Goal: Task Accomplishment & Management: Complete application form

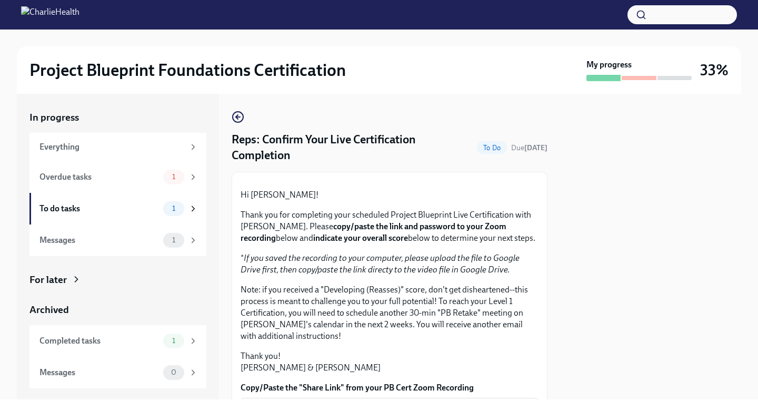
scroll to position [277, 0]
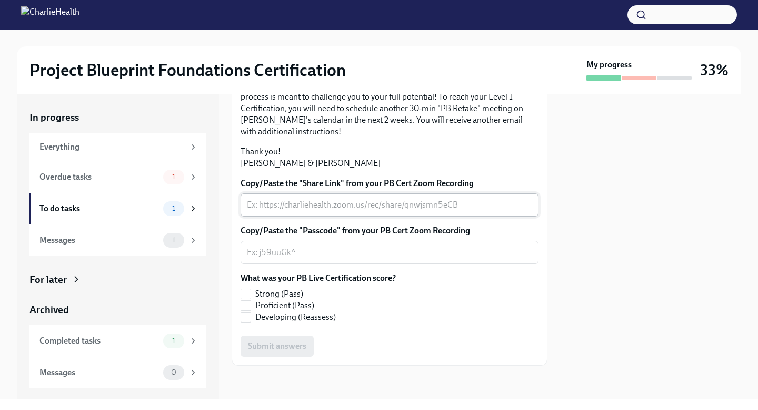
click at [380, 211] on textarea "Copy/Paste the "Share Link" from your PB Cert Zoom Recording" at bounding box center [389, 204] width 285 height 13
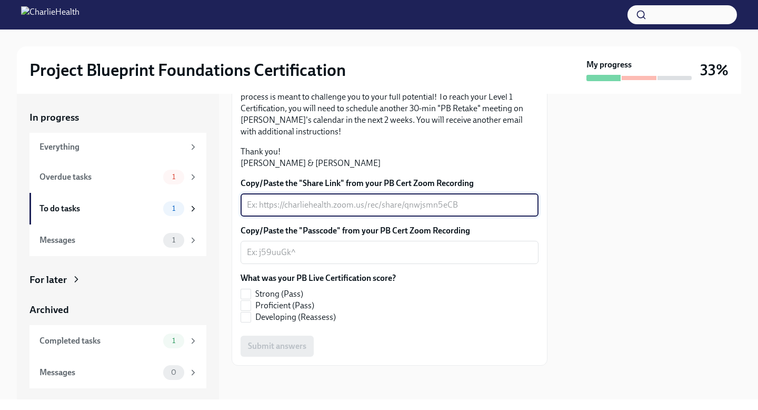
paste textarea "[URL][DOMAIN_NAME]"
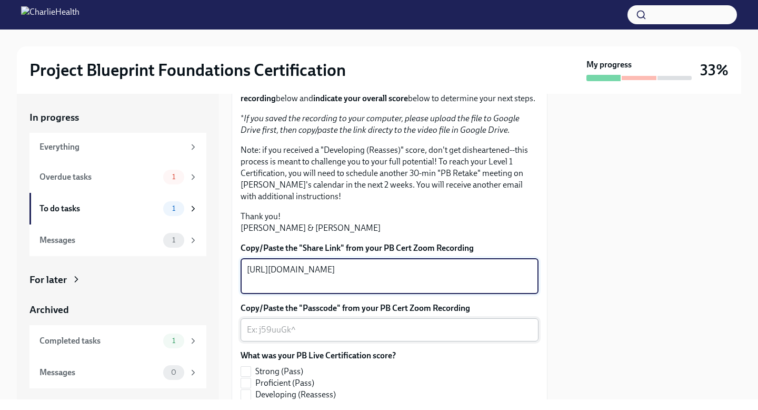
scroll to position [137, 0]
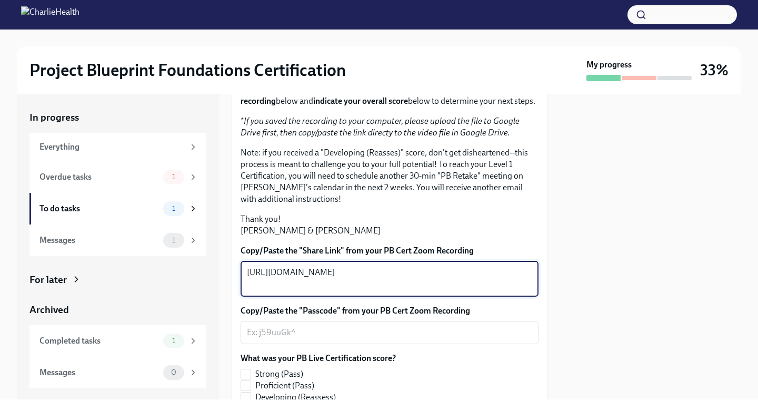
type textarea "[URL][DOMAIN_NAME]"
click at [350, 205] on p "Note: if you received a "Developing (Reasses)" score, don't get disheartened--t…" at bounding box center [390, 176] width 298 height 58
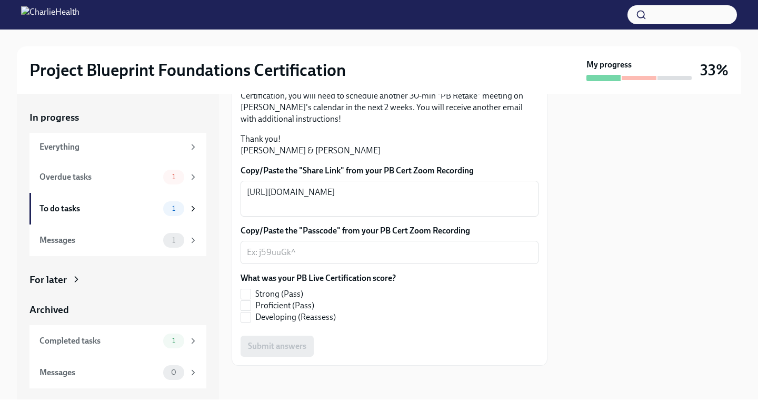
scroll to position [290, 0]
click at [256, 294] on span "Strong (Pass)" at bounding box center [279, 294] width 48 height 12
click at [251, 294] on input "Strong (Pass)" at bounding box center [245, 293] width 9 height 9
checkbox input "true"
click at [657, 233] on div at bounding box center [650, 246] width 181 height 305
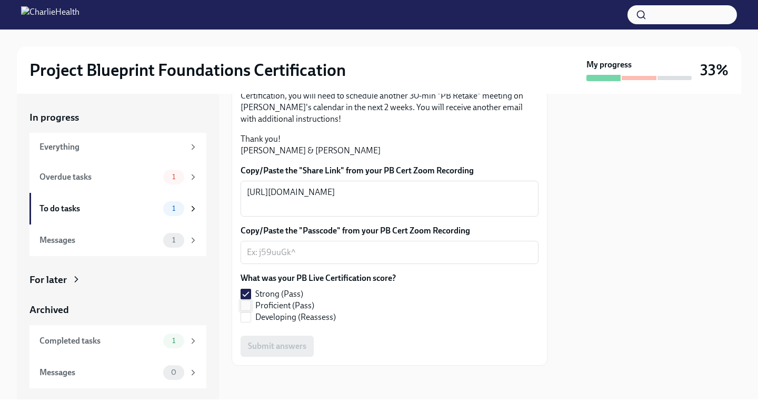
click at [306, 306] on span "Proficient (Pass)" at bounding box center [284, 306] width 59 height 12
click at [251, 306] on input "Proficient (Pass)" at bounding box center [245, 305] width 9 height 9
checkbox input "true"
click at [280, 291] on span "Strong (Pass)" at bounding box center [279, 294] width 48 height 12
click at [251, 291] on input "Strong (Pass)" at bounding box center [245, 293] width 9 height 9
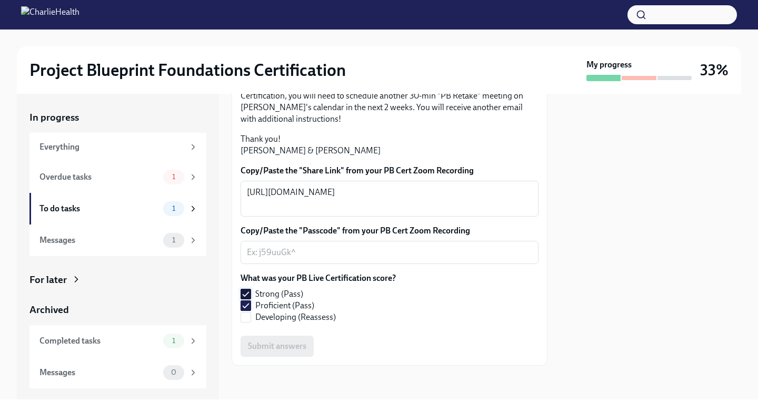
checkbox input "false"
click at [278, 308] on span "Proficient (Pass)" at bounding box center [284, 306] width 59 height 12
click at [251, 308] on input "Proficient (Pass)" at bounding box center [245, 305] width 9 height 9
checkbox input "false"
click at [280, 295] on span "Strong (Pass)" at bounding box center [279, 294] width 48 height 12
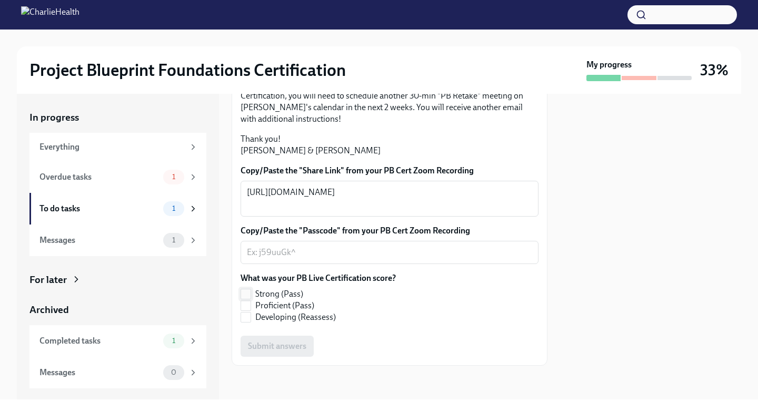
click at [251, 295] on input "Strong (Pass)" at bounding box center [245, 293] width 9 height 9
checkbox input "true"
click at [643, 221] on div at bounding box center [650, 246] width 181 height 305
click at [322, 251] on textarea "Copy/Paste the "Passcode" from your PB Cert Zoom Recording" at bounding box center [389, 252] width 285 height 13
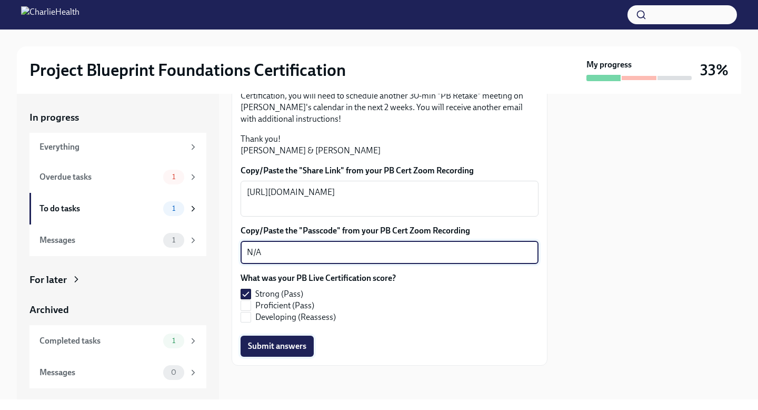
type textarea "N/A"
click at [282, 348] on span "Submit answers" at bounding box center [277, 346] width 58 height 11
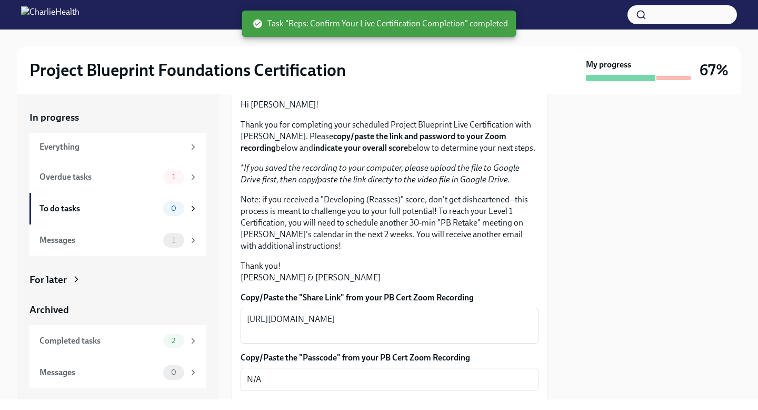
scroll to position [0, 0]
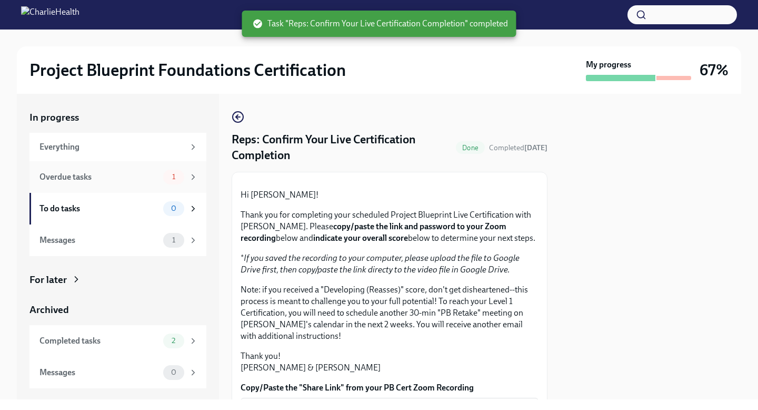
click at [101, 173] on div "Overdue tasks" at bounding box center [98, 177] width 119 height 12
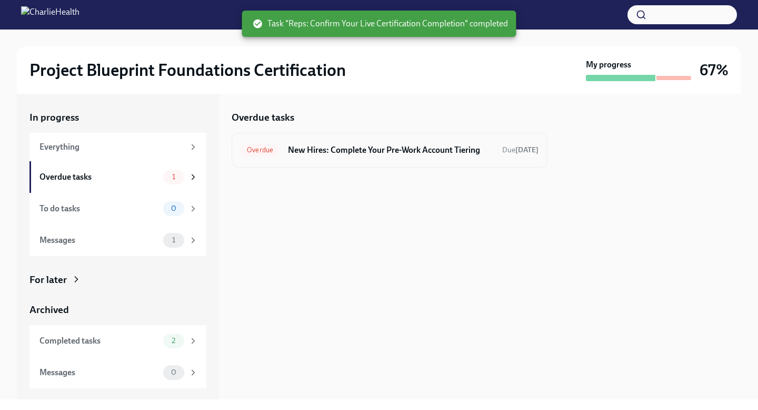
click at [472, 155] on h6 "New Hires: Complete Your Pre-Work Account Tiering" at bounding box center [391, 150] width 206 height 12
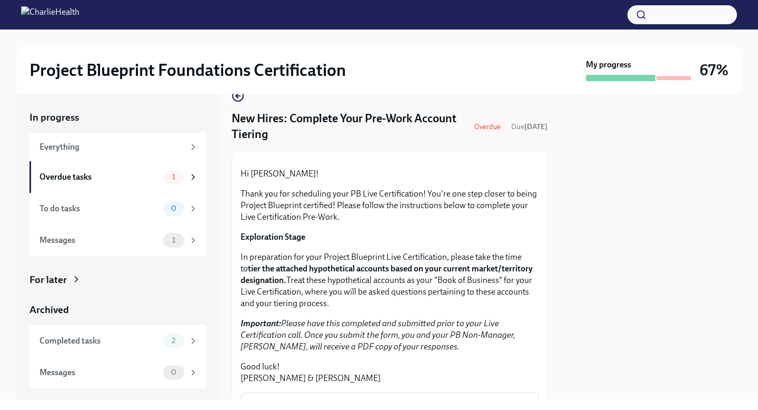
scroll to position [268, 0]
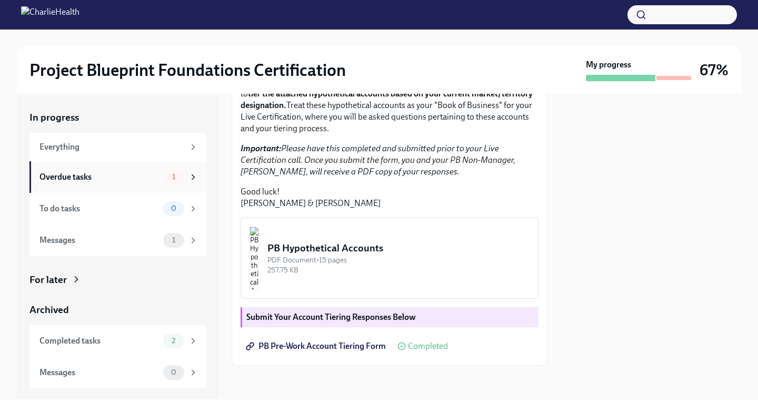
click at [191, 174] on icon at bounding box center [192, 176] width 9 height 9
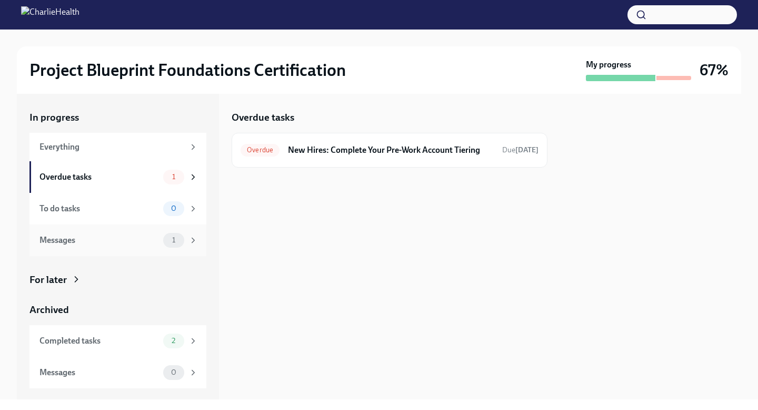
click at [189, 237] on icon at bounding box center [192, 239] width 9 height 9
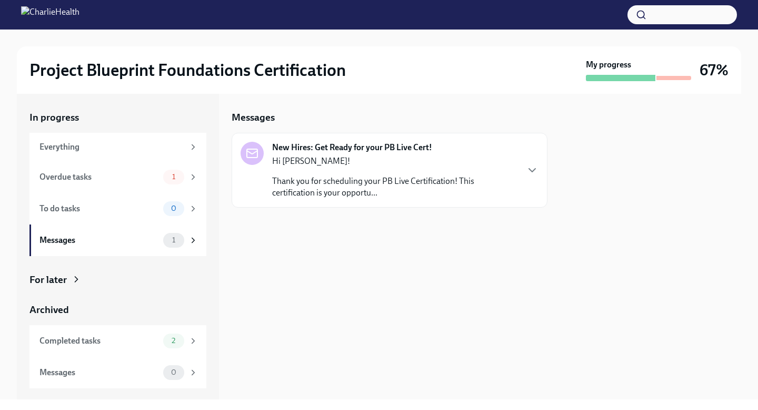
click at [340, 176] on p "Thank you for scheduling your PB Live Certification! This certification is your…" at bounding box center [394, 186] width 245 height 23
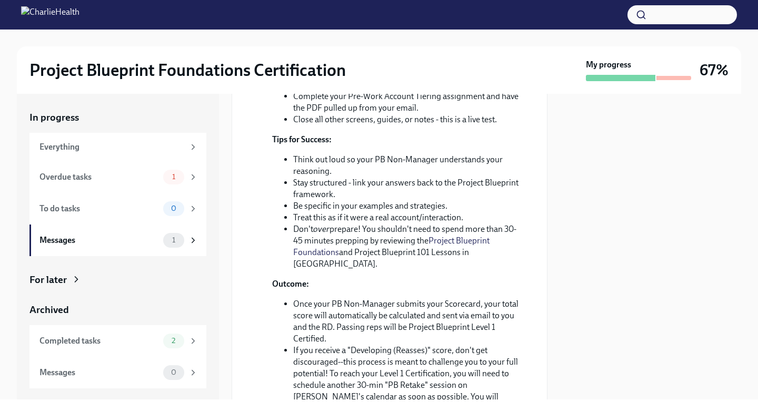
scroll to position [309, 0]
click at [158, 362] on div "Messages 0" at bounding box center [117, 372] width 177 height 32
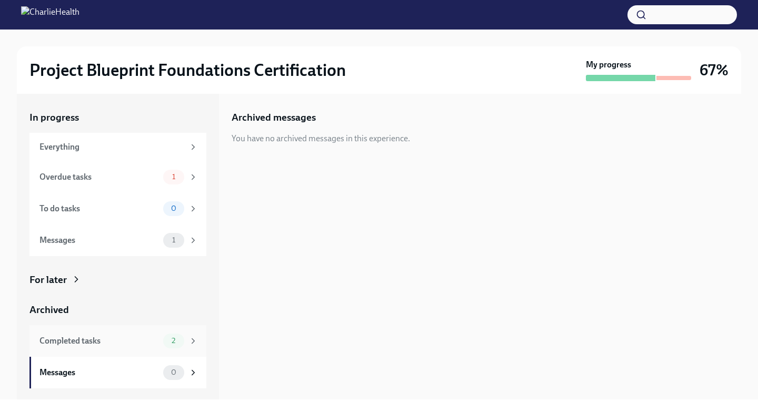
click at [160, 349] on div "Completed tasks 2" at bounding box center [117, 341] width 177 height 32
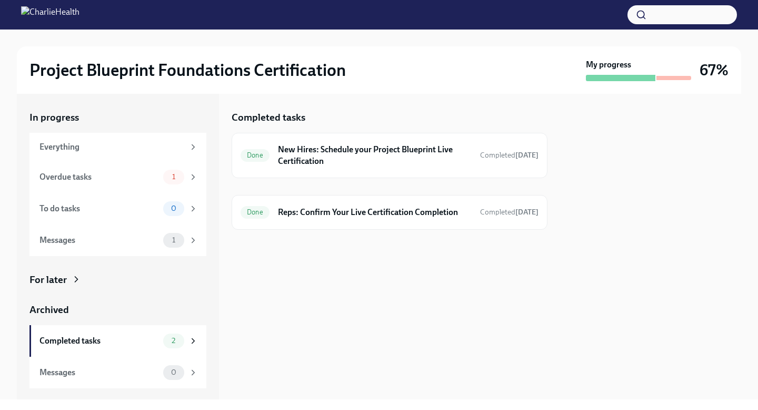
click at [519, 79] on div "Project Blueprint Foundations Certification" at bounding box center [305, 69] width 552 height 21
click at [337, 244] on div at bounding box center [390, 247] width 316 height 34
click at [341, 223] on div "Done Reps: Confirm Your Live Certification Completion Completed [DATE]" at bounding box center [390, 212] width 316 height 35
click at [350, 225] on div "Done Reps: Confirm Your Live Certification Completion Completed [DATE]" at bounding box center [390, 212] width 316 height 35
click at [350, 222] on div "Done Reps: Confirm Your Live Certification Completion Completed [DATE]" at bounding box center [390, 212] width 316 height 35
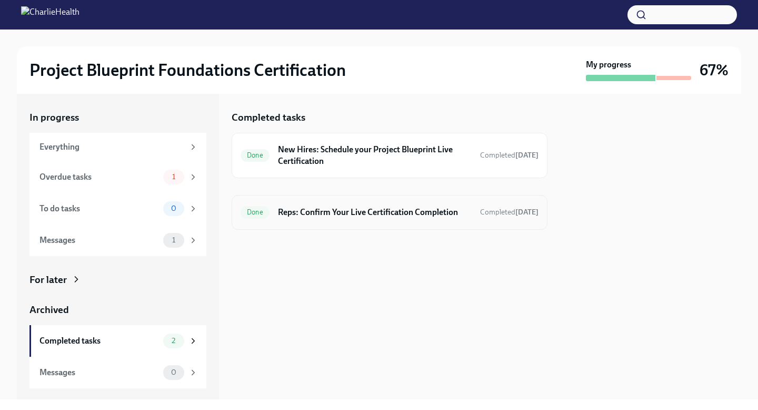
click at [350, 221] on div "Done Reps: Confirm Your Live Certification Completion Completed [DATE]" at bounding box center [390, 212] width 316 height 35
click at [662, 76] on div at bounding box center [673, 78] width 35 height 4
click at [151, 239] on div "Messages" at bounding box center [98, 240] width 119 height 12
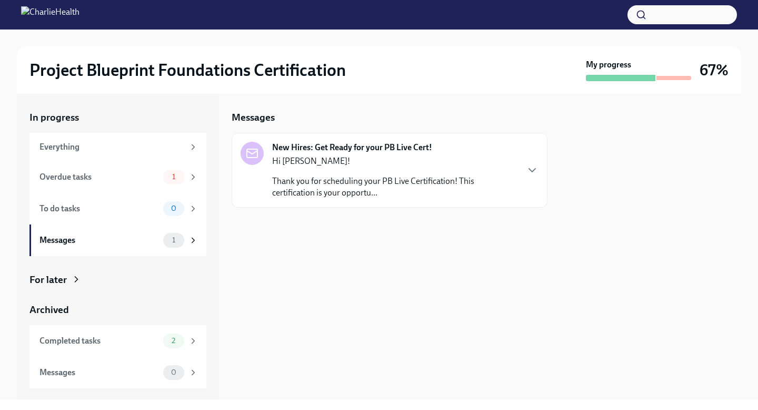
click at [355, 190] on p "Thank you for scheduling your PB Live Certification! This certification is your…" at bounding box center [394, 186] width 245 height 23
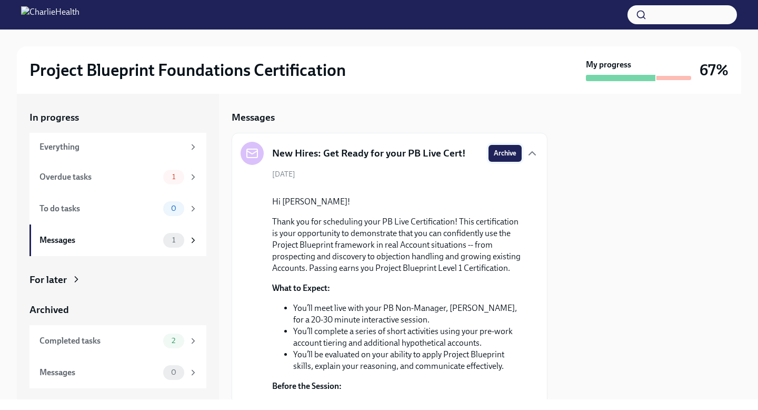
click at [494, 155] on span "Archive" at bounding box center [505, 153] width 23 height 11
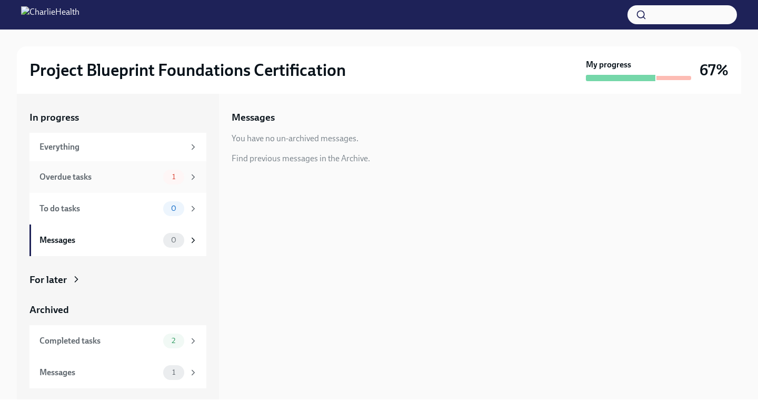
click at [144, 179] on div "Overdue tasks" at bounding box center [98, 177] width 119 height 12
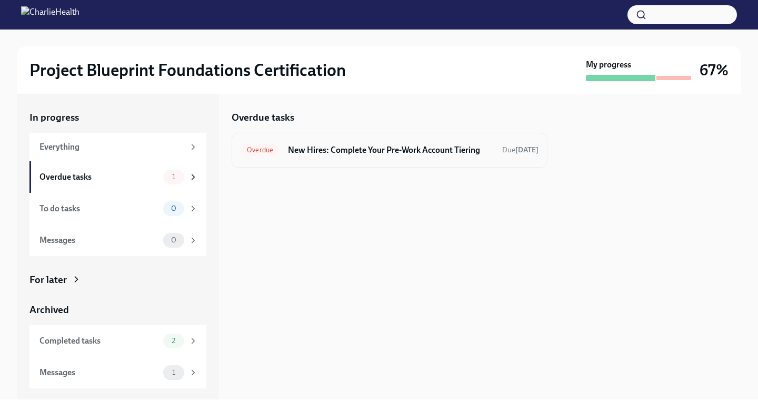
click at [434, 146] on h6 "New Hires: Complete Your Pre-Work Account Tiering" at bounding box center [391, 150] width 206 height 12
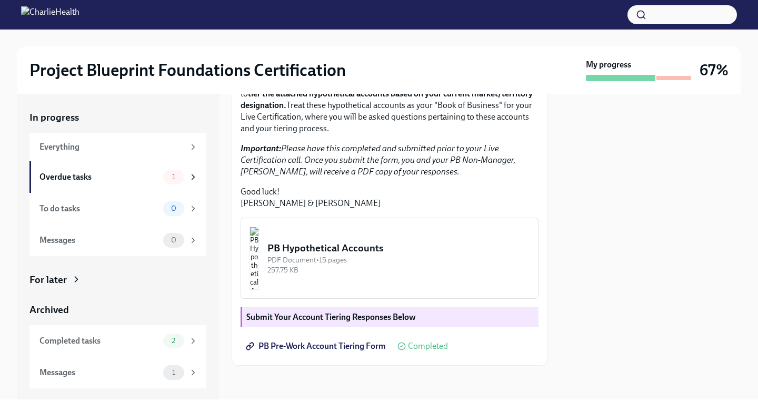
scroll to position [268, 0]
click at [361, 316] on strong "Submit Your Account Tiering Responses Below" at bounding box center [331, 317] width 170 height 10
click at [395, 243] on div "PB Hypothetical Accounts" at bounding box center [398, 248] width 262 height 14
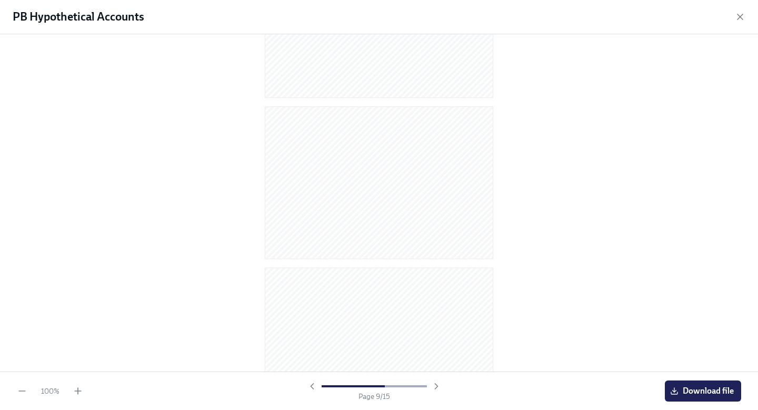
scroll to position [2085, 0]
